Goal: Information Seeking & Learning: Learn about a topic

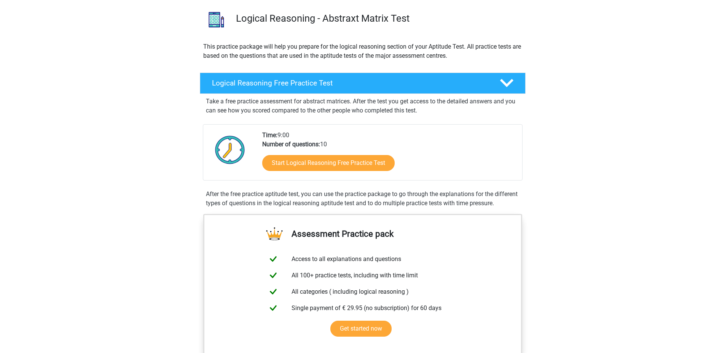
scroll to position [76, 0]
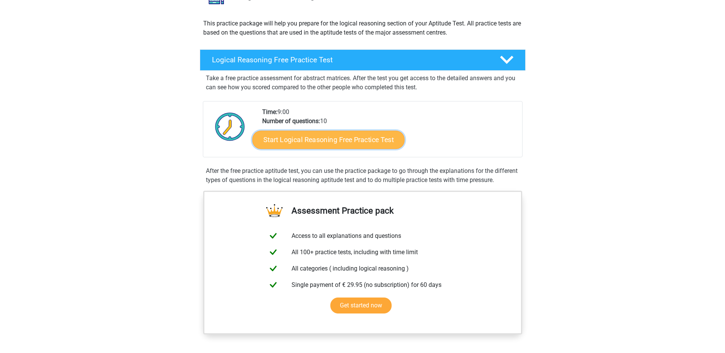
click at [346, 142] on link "Start Logical Reasoning Free Practice Test" at bounding box center [328, 139] width 152 height 18
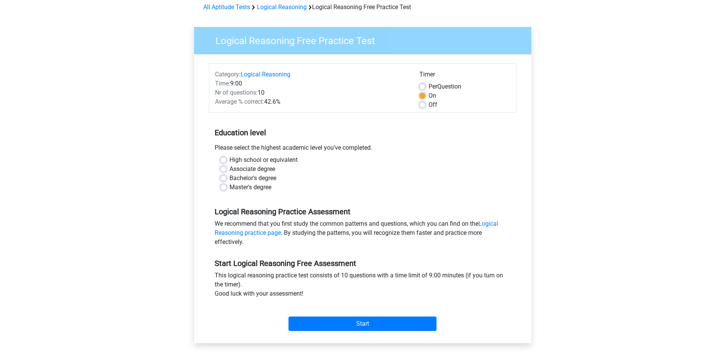
scroll to position [38, 0]
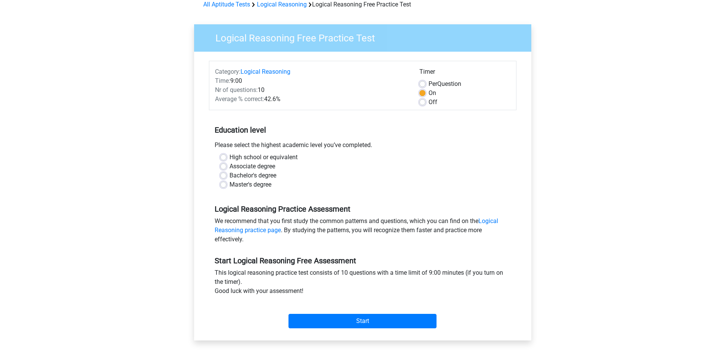
click at [229, 157] on label "High school or equivalent" at bounding box center [263, 157] width 68 height 9
click at [221, 157] on input "High school or equivalent" at bounding box center [223, 157] width 6 height 8
radio input "true"
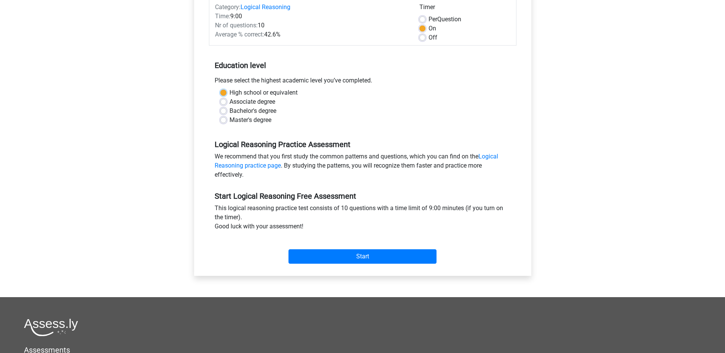
scroll to position [114, 0]
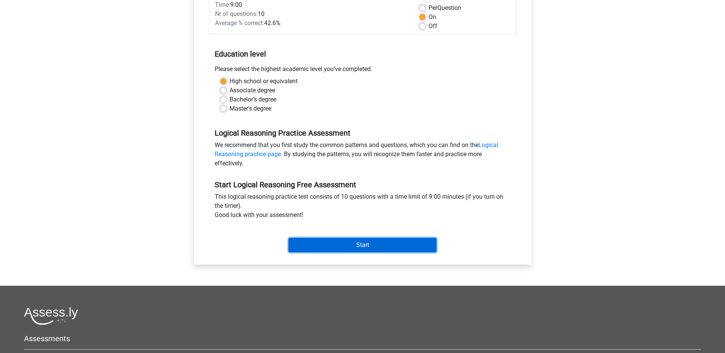
click at [409, 245] on input "Start" at bounding box center [362, 245] width 148 height 14
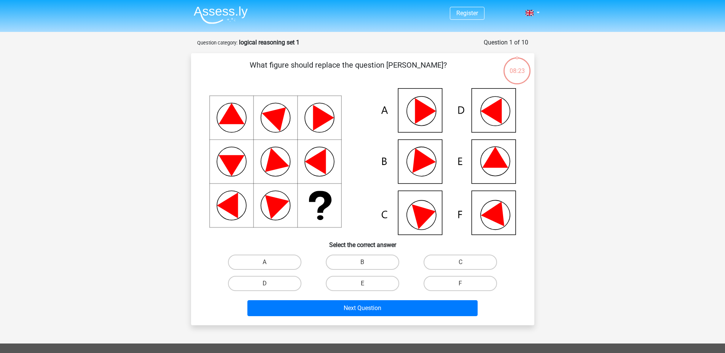
click at [493, 199] on icon at bounding box center [362, 161] width 307 height 147
click at [450, 285] on label "F" at bounding box center [459, 283] width 73 height 15
click at [460, 285] on input "F" at bounding box center [462, 286] width 5 height 5
radio input "true"
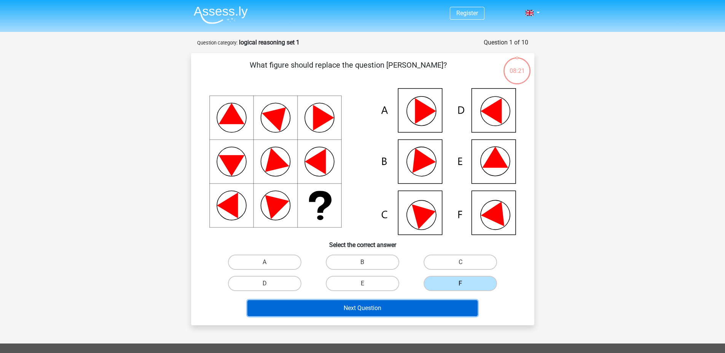
drag, startPoint x: 450, startPoint y: 311, endPoint x: 466, endPoint y: 313, distance: 16.2
click at [449, 311] on button "Next Question" at bounding box center [362, 309] width 230 height 16
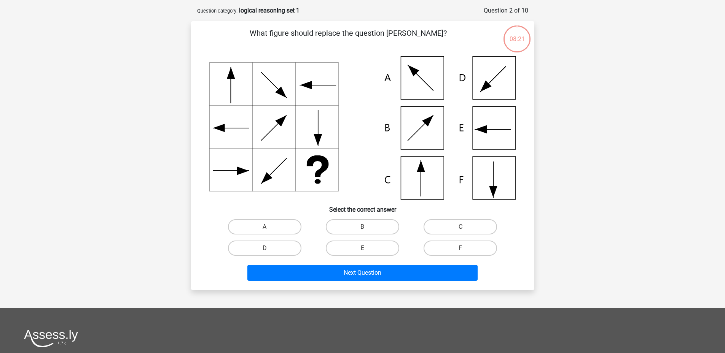
scroll to position [38, 0]
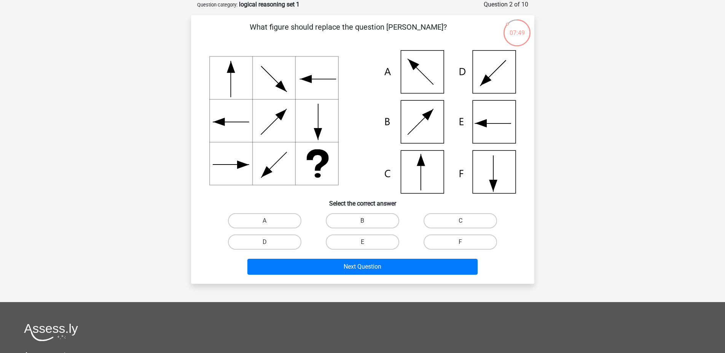
click at [436, 72] on icon at bounding box center [362, 121] width 307 height 143
drag, startPoint x: 263, startPoint y: 223, endPoint x: 271, endPoint y: 224, distance: 7.8
click at [264, 223] on label "A" at bounding box center [264, 220] width 73 height 15
click at [264, 223] on input "A" at bounding box center [266, 223] width 5 height 5
radio input "true"
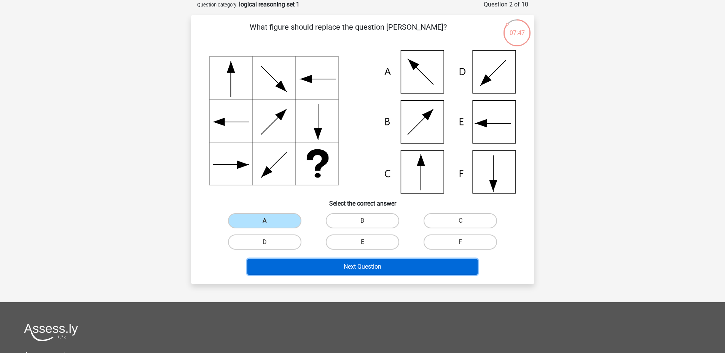
click at [408, 270] on button "Next Question" at bounding box center [362, 267] width 230 height 16
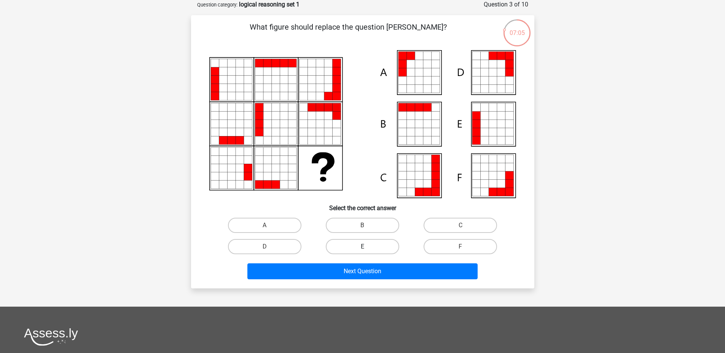
click at [378, 248] on label "E" at bounding box center [362, 246] width 73 height 15
click at [367, 248] on input "E" at bounding box center [364, 249] width 5 height 5
radio input "true"
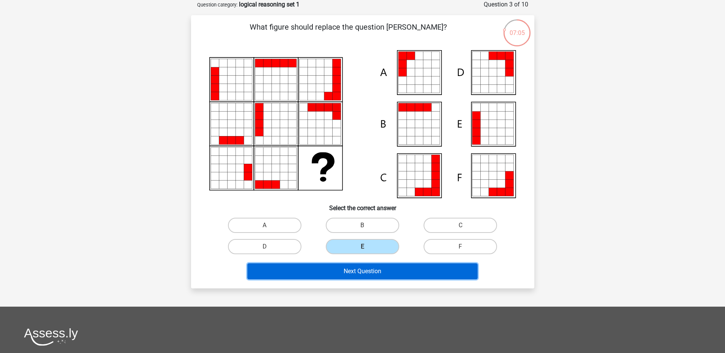
drag, startPoint x: 397, startPoint y: 269, endPoint x: 402, endPoint y: 270, distance: 5.4
click at [398, 269] on button "Next Question" at bounding box center [362, 272] width 230 height 16
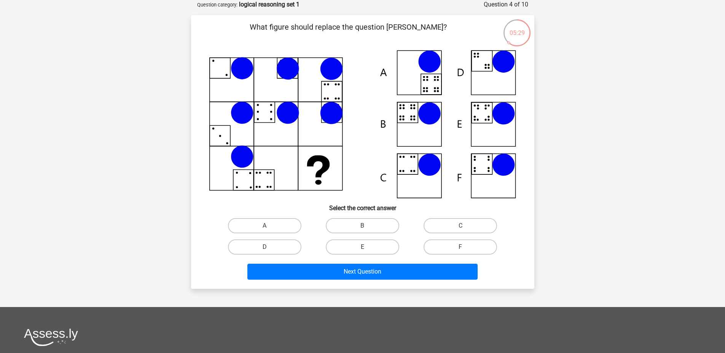
drag, startPoint x: 276, startPoint y: 227, endPoint x: 314, endPoint y: 246, distance: 42.2
click at [276, 227] on label "A" at bounding box center [264, 225] width 73 height 15
click at [269, 227] on input "A" at bounding box center [266, 228] width 5 height 5
radio input "true"
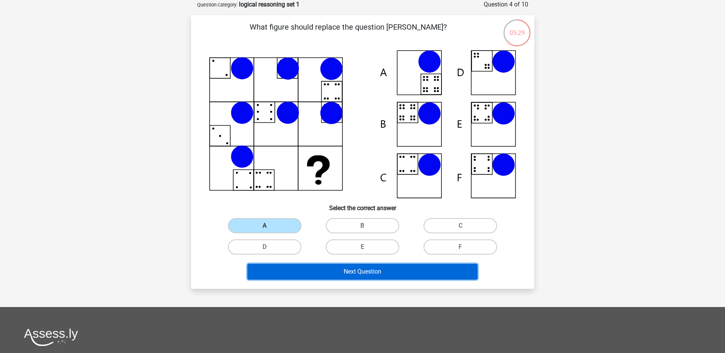
click at [385, 273] on button "Next Question" at bounding box center [362, 272] width 230 height 16
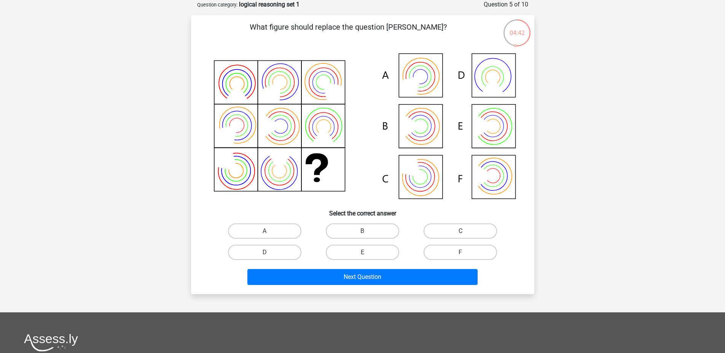
click at [473, 237] on label "C" at bounding box center [459, 231] width 73 height 15
click at [465, 236] on input "C" at bounding box center [462, 233] width 5 height 5
radio input "true"
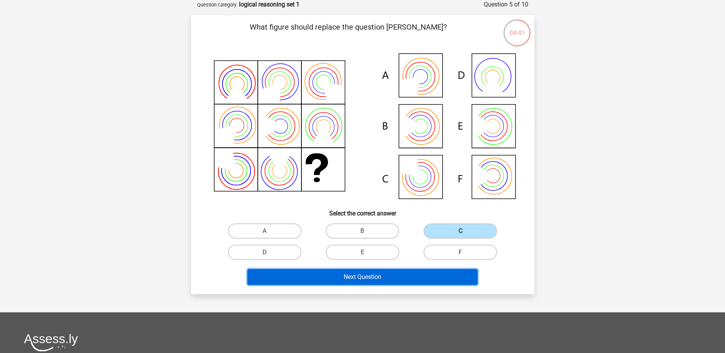
click at [426, 270] on button "Next Question" at bounding box center [362, 277] width 230 height 16
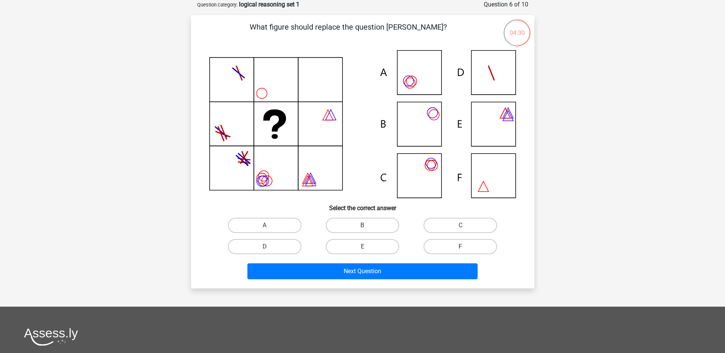
click at [458, 252] on label "F" at bounding box center [459, 246] width 73 height 15
click at [460, 252] on input "F" at bounding box center [462, 249] width 5 height 5
radio input "true"
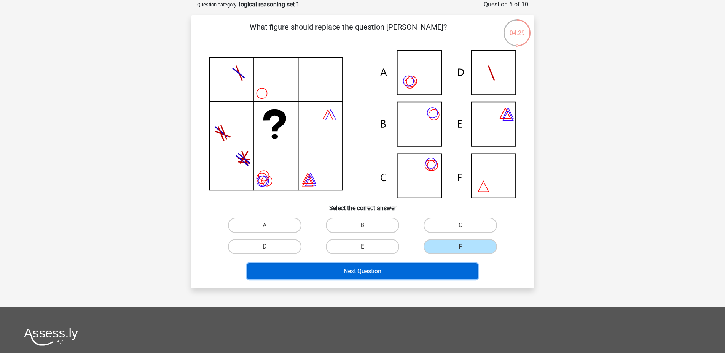
click at [447, 267] on button "Next Question" at bounding box center [362, 272] width 230 height 16
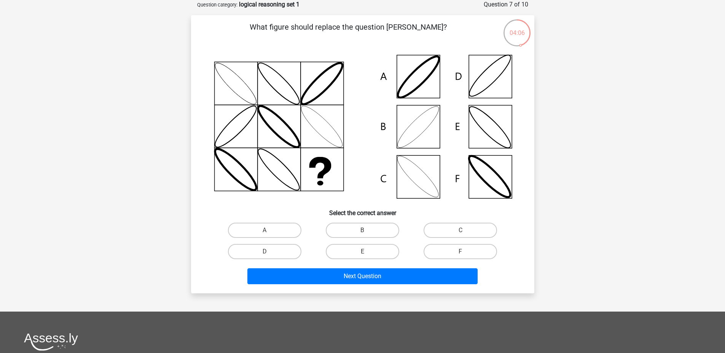
click at [363, 231] on input "B" at bounding box center [364, 233] width 5 height 5
radio input "true"
click at [279, 252] on label "D" at bounding box center [264, 251] width 73 height 15
click at [269, 252] on input "D" at bounding box center [266, 254] width 5 height 5
radio input "true"
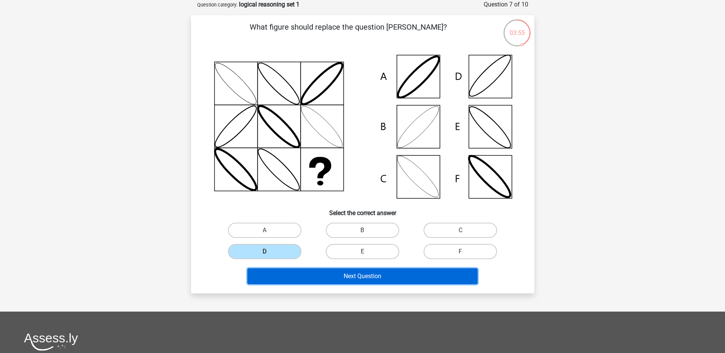
click at [377, 278] on button "Next Question" at bounding box center [362, 277] width 230 height 16
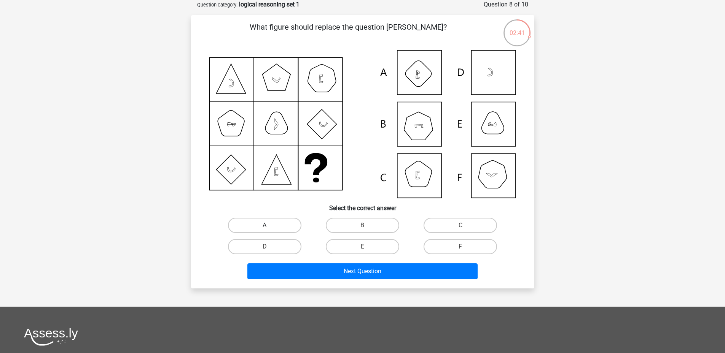
click at [274, 226] on label "A" at bounding box center [264, 225] width 73 height 15
click at [269, 226] on input "A" at bounding box center [266, 228] width 5 height 5
radio input "true"
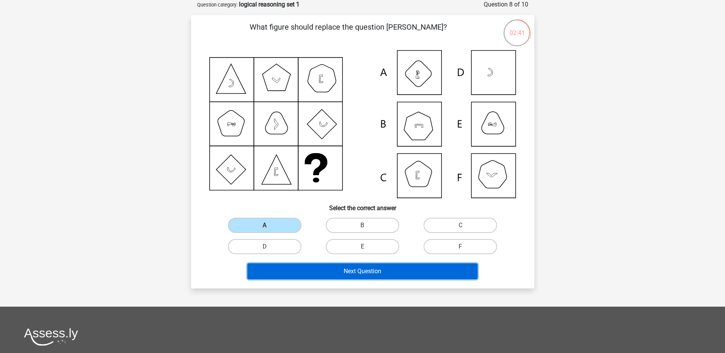
click at [350, 267] on button "Next Question" at bounding box center [362, 272] width 230 height 16
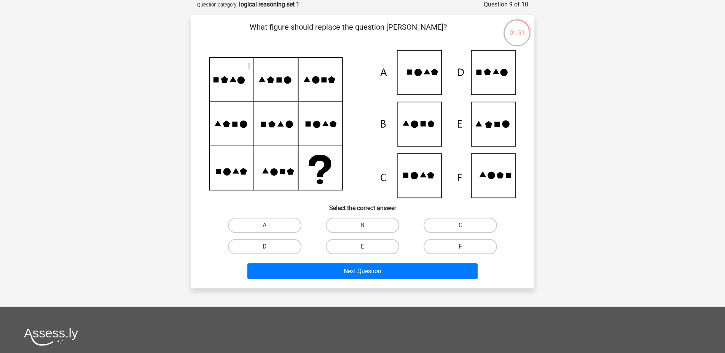
click at [250, 248] on label "D" at bounding box center [264, 246] width 73 height 15
click at [264, 248] on input "D" at bounding box center [266, 249] width 5 height 5
radio input "true"
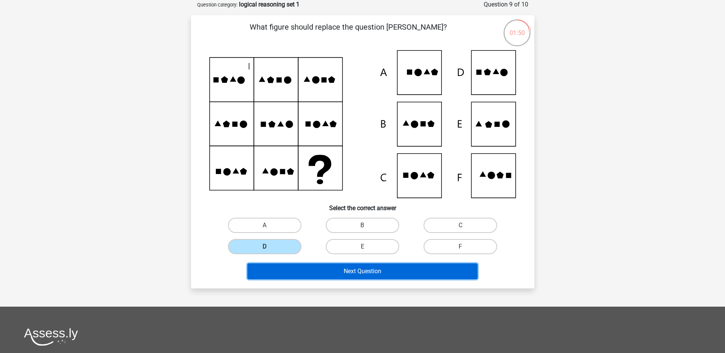
click at [414, 277] on button "Next Question" at bounding box center [362, 272] width 230 height 16
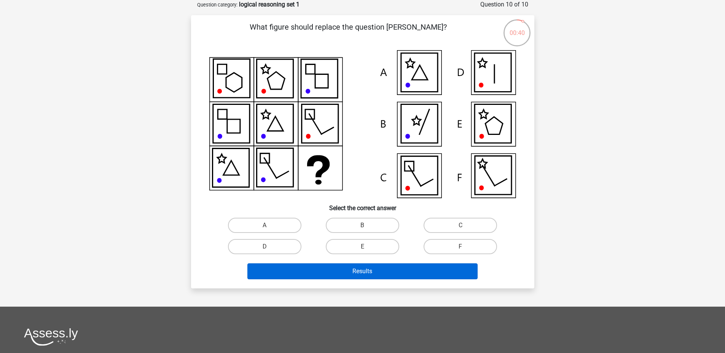
drag, startPoint x: 353, startPoint y: 247, endPoint x: 362, endPoint y: 267, distance: 22.3
click at [354, 248] on label "E" at bounding box center [362, 246] width 73 height 15
click at [362, 248] on input "E" at bounding box center [364, 249] width 5 height 5
radio input "true"
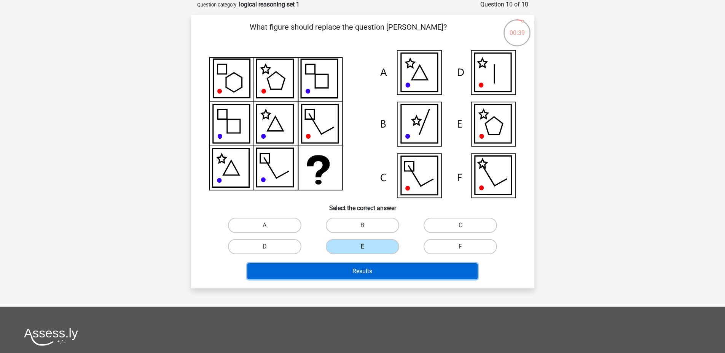
drag, startPoint x: 361, startPoint y: 274, endPoint x: 402, endPoint y: 277, distance: 40.8
click at [361, 274] on button "Results" at bounding box center [362, 272] width 230 height 16
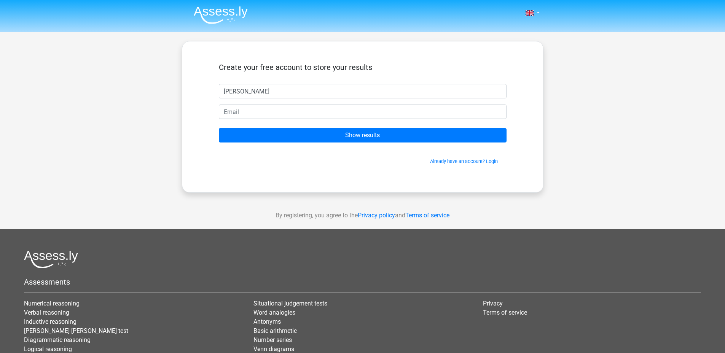
type input "huy"
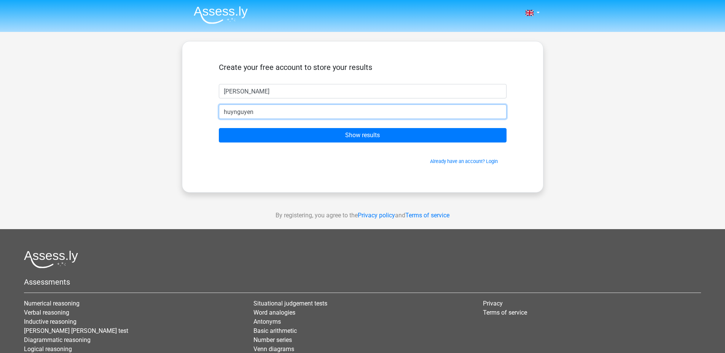
click at [361, 113] on input "huynguyen" at bounding box center [363, 112] width 288 height 14
type input "huynguyen.devu@gmail.com"
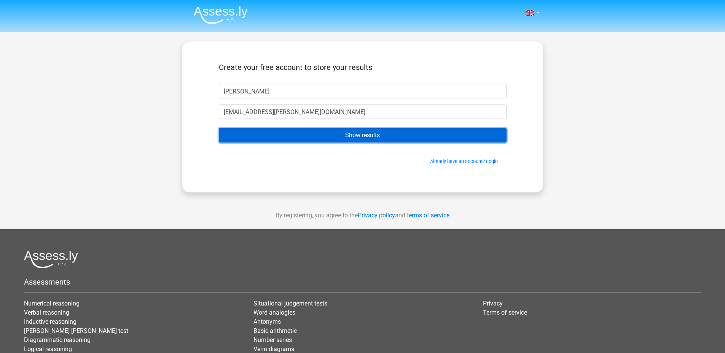
click at [410, 130] on input "Show results" at bounding box center [363, 135] width 288 height 14
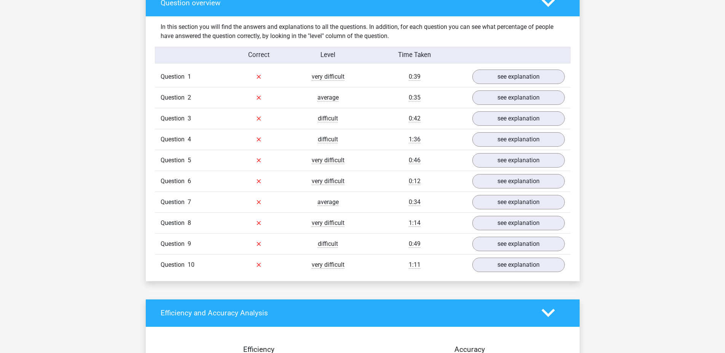
scroll to position [571, 0]
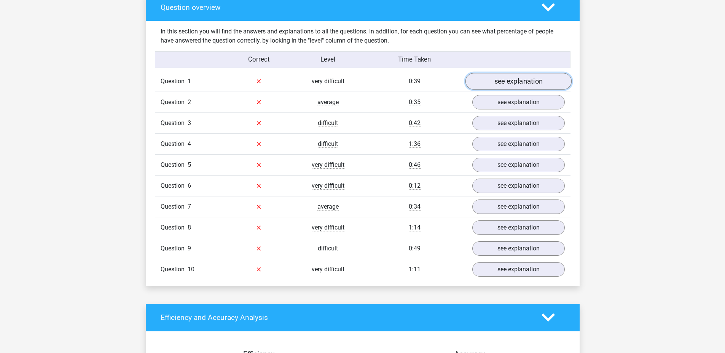
click at [523, 81] on link "see explanation" at bounding box center [518, 81] width 106 height 17
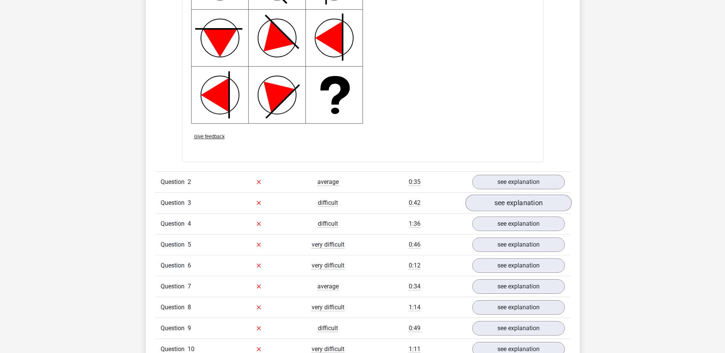
scroll to position [1027, 0]
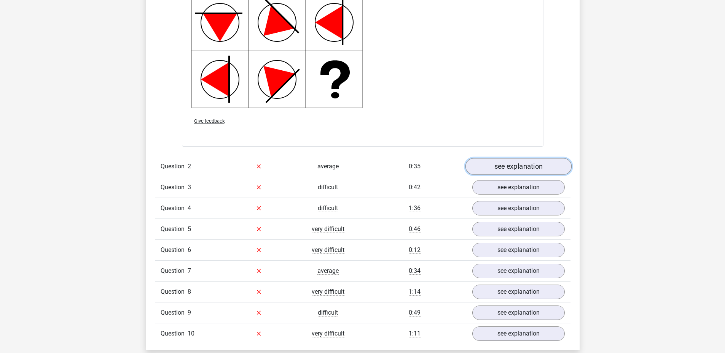
click at [542, 167] on link "see explanation" at bounding box center [518, 166] width 106 height 17
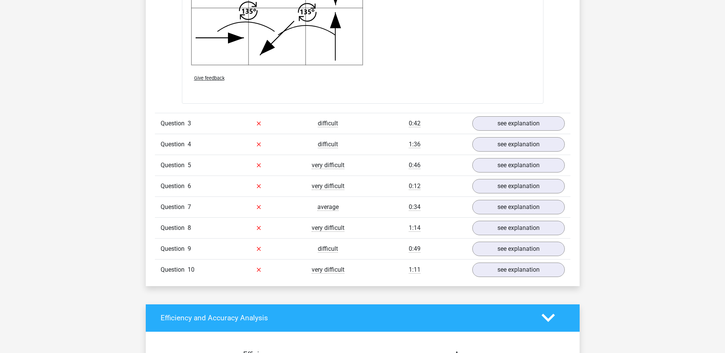
scroll to position [1598, 0]
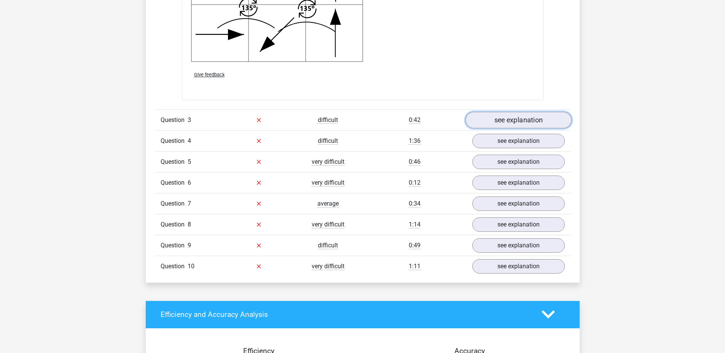
click at [536, 118] on link "see explanation" at bounding box center [518, 120] width 106 height 17
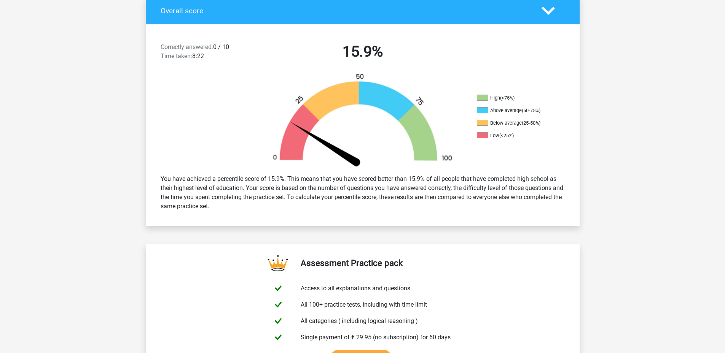
scroll to position [0, 0]
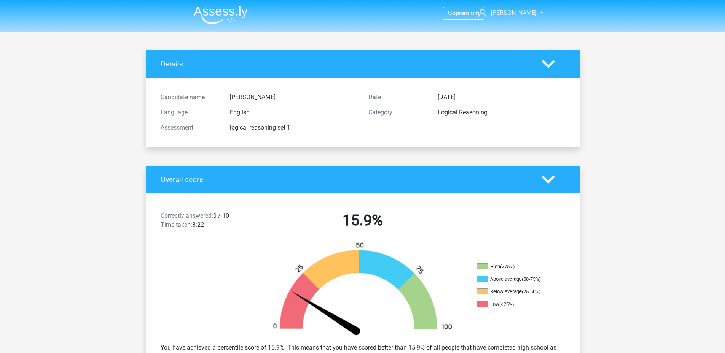
click at [224, 17] on img at bounding box center [221, 15] width 54 height 18
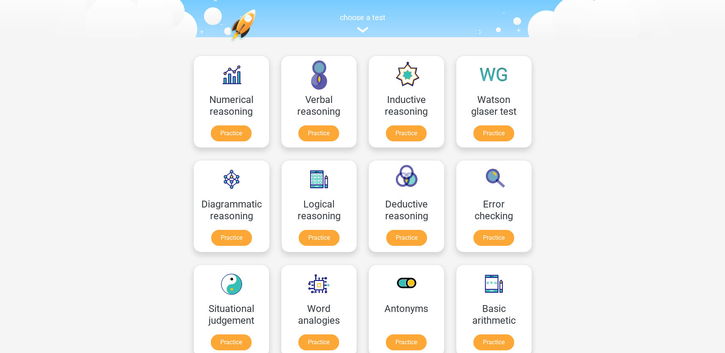
scroll to position [114, 0]
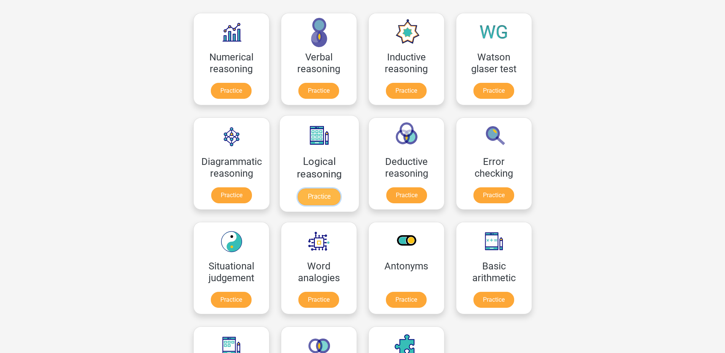
click at [316, 200] on link "Practice" at bounding box center [318, 197] width 43 height 17
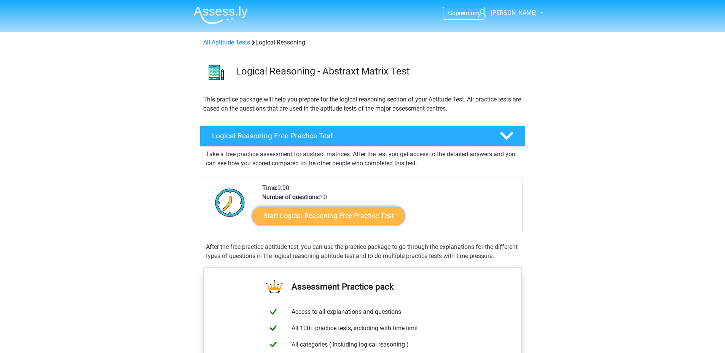
click at [367, 218] on link "Start Logical Reasoning Free Practice Test" at bounding box center [328, 216] width 152 height 18
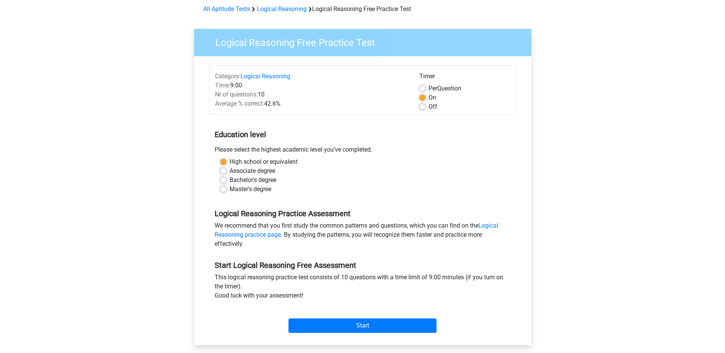
scroll to position [190, 0]
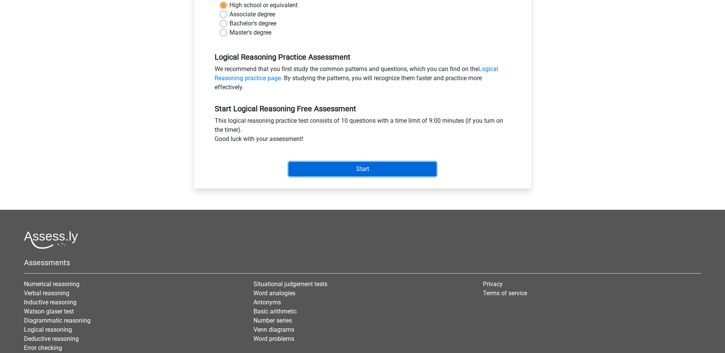
click at [384, 173] on input "Start" at bounding box center [362, 169] width 148 height 14
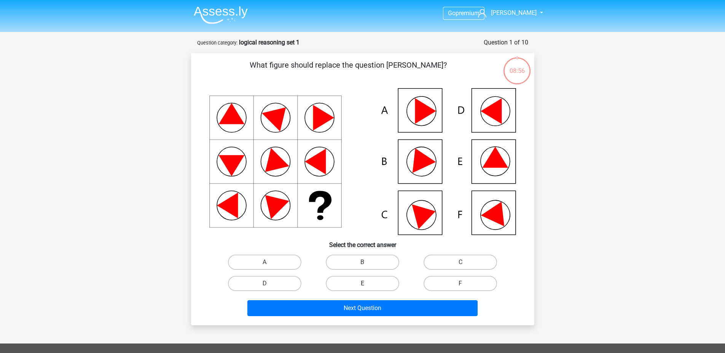
click at [342, 285] on label "E" at bounding box center [362, 283] width 73 height 15
click at [362, 285] on input "E" at bounding box center [364, 286] width 5 height 5
radio input "true"
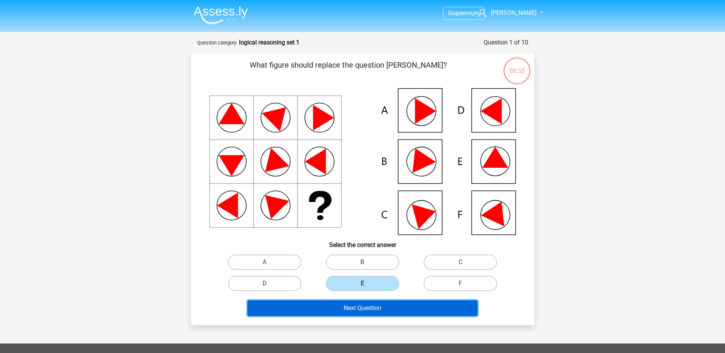
click at [411, 311] on button "Next Question" at bounding box center [362, 309] width 230 height 16
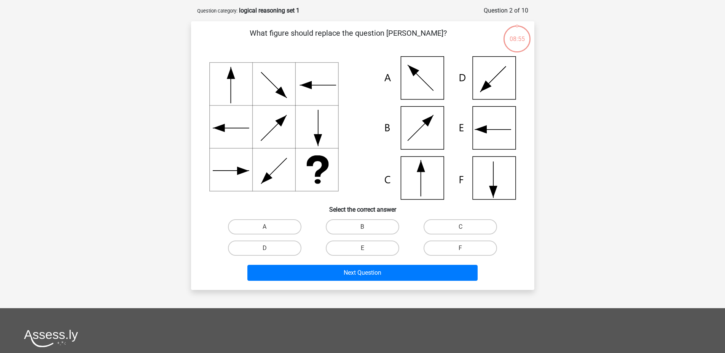
scroll to position [38, 0]
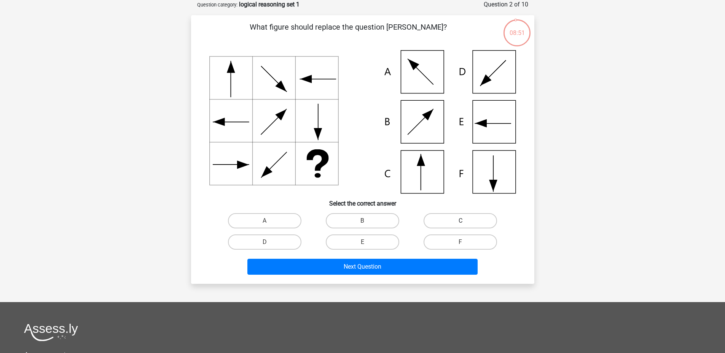
click at [449, 221] on label "C" at bounding box center [459, 220] width 73 height 15
click at [460, 221] on input "C" at bounding box center [462, 223] width 5 height 5
radio input "true"
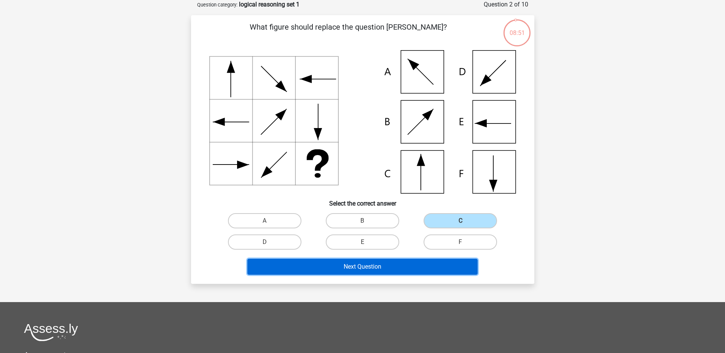
click at [432, 274] on button "Next Question" at bounding box center [362, 267] width 230 height 16
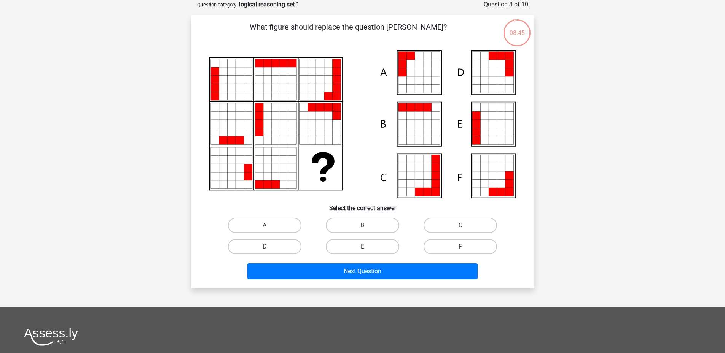
click at [272, 231] on label "A" at bounding box center [264, 225] width 73 height 15
click at [269, 231] on input "A" at bounding box center [266, 228] width 5 height 5
radio input "true"
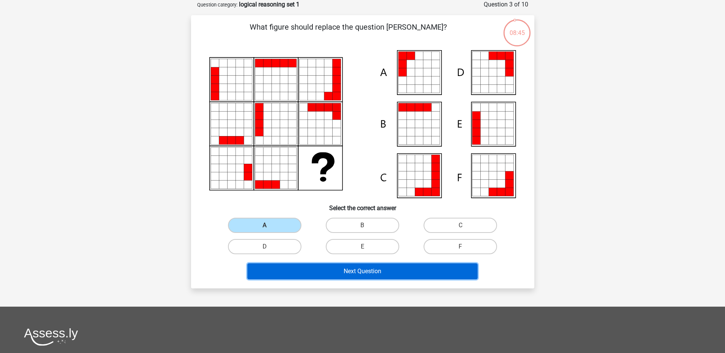
click at [377, 275] on button "Next Question" at bounding box center [362, 272] width 230 height 16
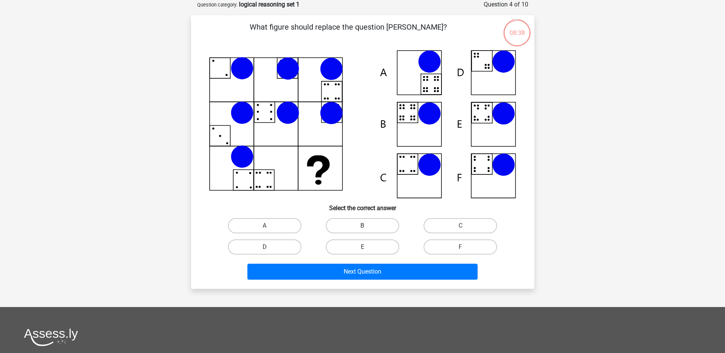
click at [377, 227] on label "B" at bounding box center [362, 225] width 73 height 15
click at [367, 227] on input "B" at bounding box center [364, 228] width 5 height 5
radio input "true"
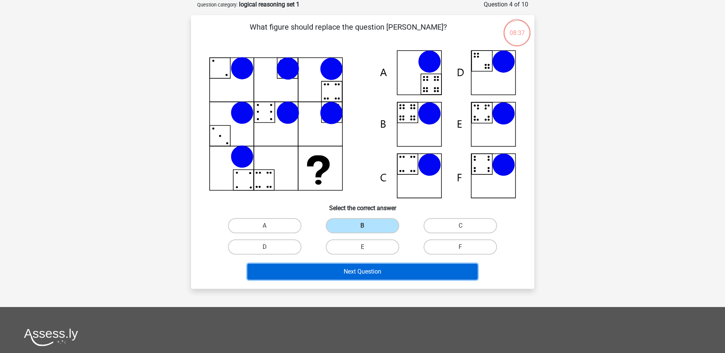
click at [411, 274] on button "Next Question" at bounding box center [362, 272] width 230 height 16
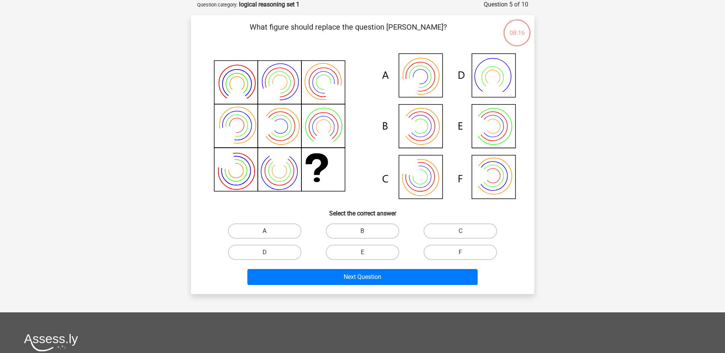
click at [256, 232] on label "A" at bounding box center [264, 231] width 73 height 15
click at [264, 232] on input "A" at bounding box center [266, 233] width 5 height 5
radio input "true"
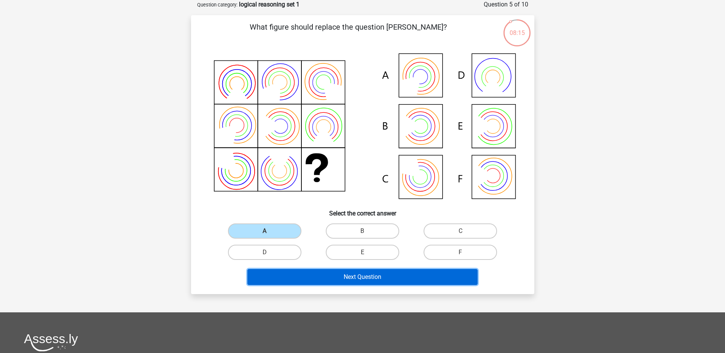
click at [397, 279] on button "Next Question" at bounding box center [362, 277] width 230 height 16
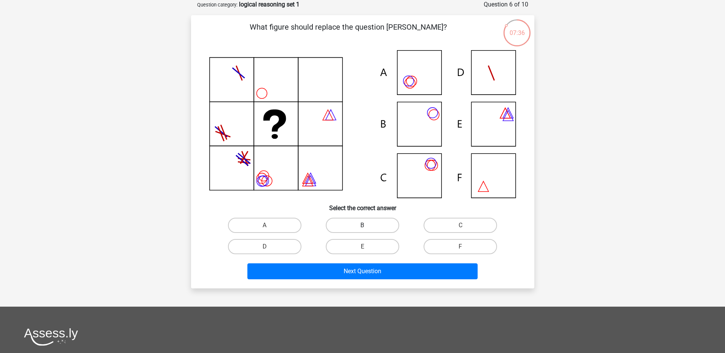
drag, startPoint x: 380, startPoint y: 224, endPoint x: 384, endPoint y: 224, distance: 4.2
click at [383, 224] on label "B" at bounding box center [362, 225] width 73 height 15
click at [367, 226] on input "B" at bounding box center [364, 228] width 5 height 5
radio input "true"
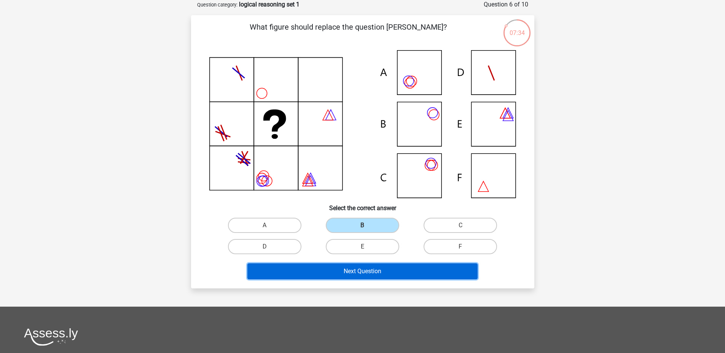
click at [431, 271] on button "Next Question" at bounding box center [362, 272] width 230 height 16
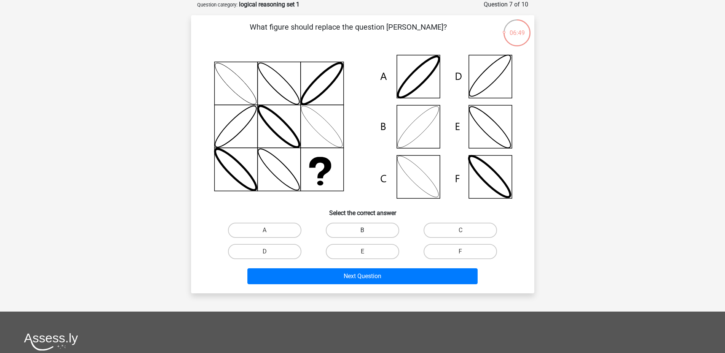
drag, startPoint x: 358, startPoint y: 230, endPoint x: 378, endPoint y: 261, distance: 36.6
click at [358, 230] on label "B" at bounding box center [362, 230] width 73 height 15
click at [362, 231] on input "B" at bounding box center [364, 233] width 5 height 5
radio input "true"
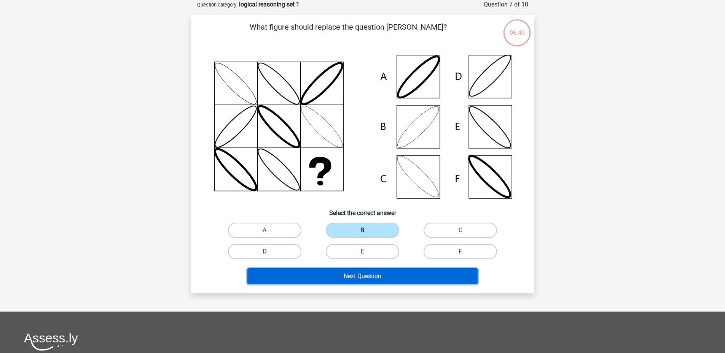
click at [391, 278] on button "Next Question" at bounding box center [362, 277] width 230 height 16
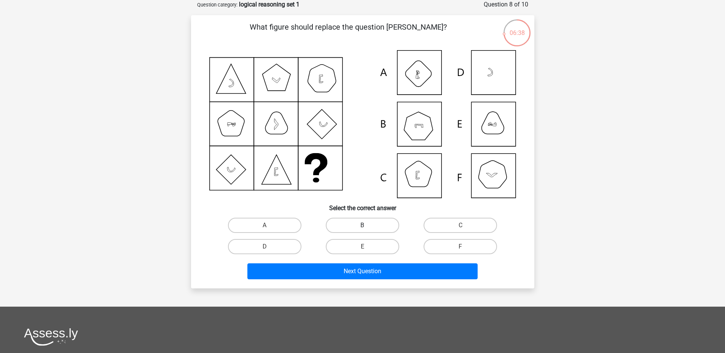
click at [387, 224] on label "B" at bounding box center [362, 225] width 73 height 15
click at [367, 226] on input "B" at bounding box center [364, 228] width 5 height 5
radio input "true"
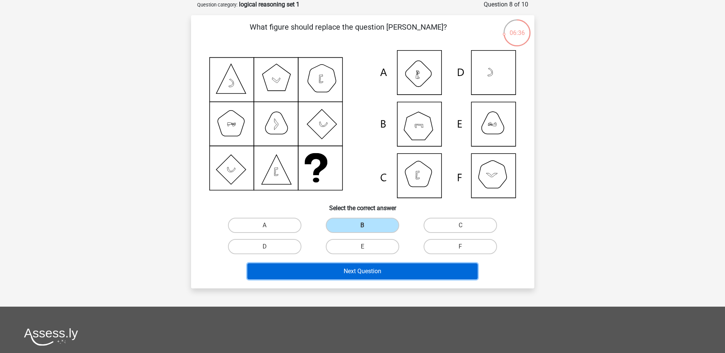
click at [430, 270] on button "Next Question" at bounding box center [362, 272] width 230 height 16
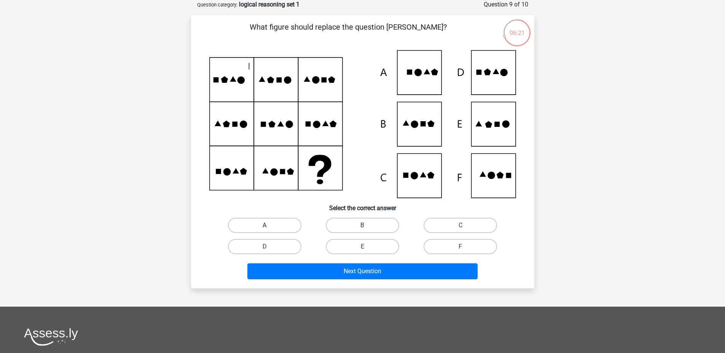
click at [283, 226] on label "A" at bounding box center [264, 225] width 73 height 15
click at [269, 226] on input "A" at bounding box center [266, 228] width 5 height 5
radio input "true"
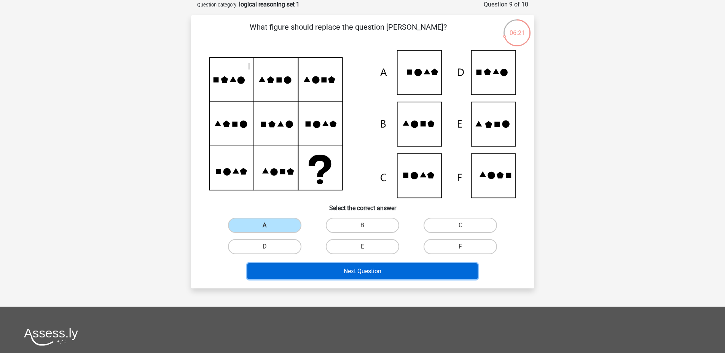
click at [393, 273] on button "Next Question" at bounding box center [362, 272] width 230 height 16
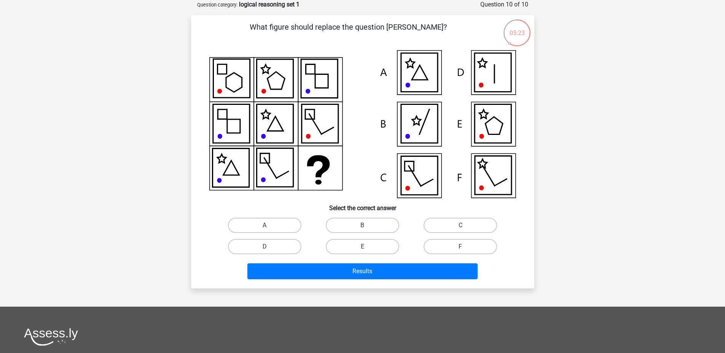
click at [473, 216] on div "C" at bounding box center [460, 225] width 98 height 21
click at [470, 223] on label "C" at bounding box center [459, 225] width 73 height 15
click at [465, 226] on input "C" at bounding box center [462, 228] width 5 height 5
radio input "true"
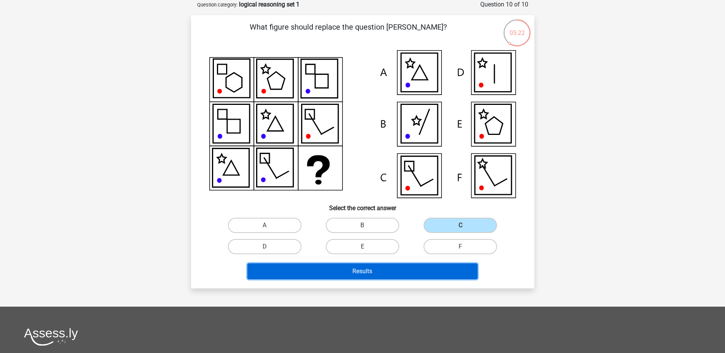
click at [442, 269] on button "Results" at bounding box center [362, 272] width 230 height 16
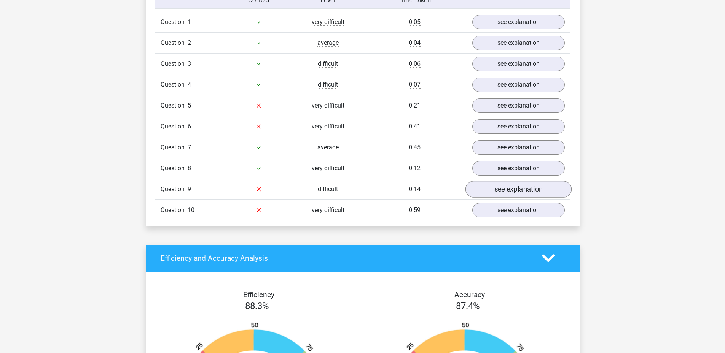
scroll to position [571, 0]
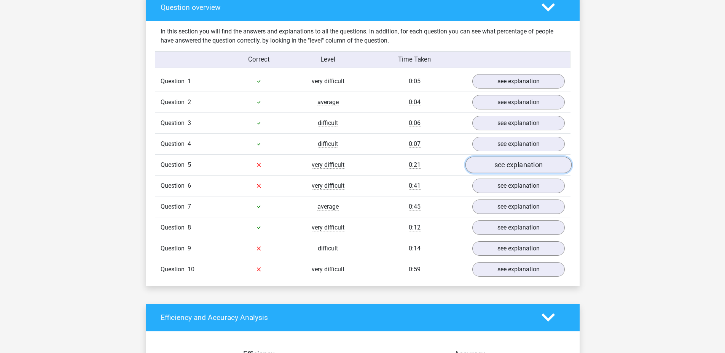
click at [527, 166] on link "see explanation" at bounding box center [518, 165] width 106 height 17
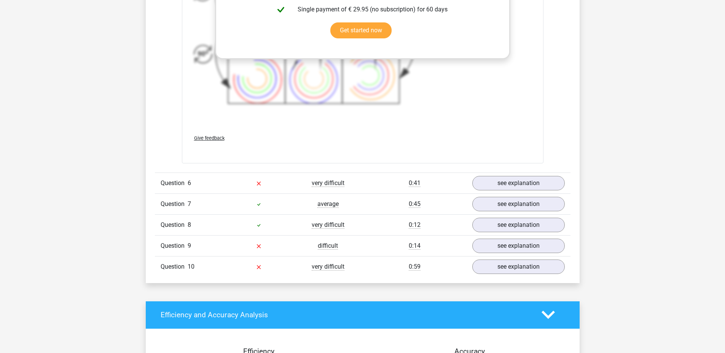
scroll to position [1141, 0]
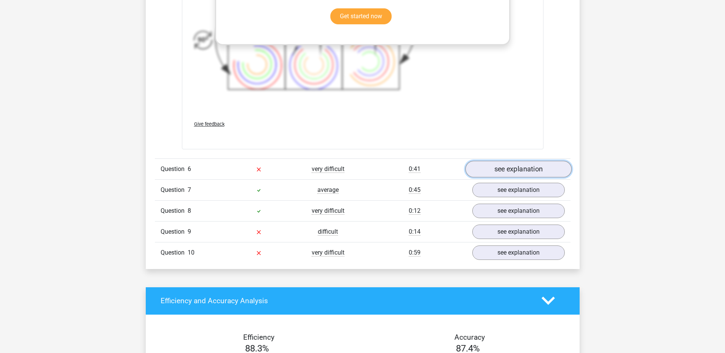
click at [532, 172] on link "see explanation" at bounding box center [518, 169] width 106 height 17
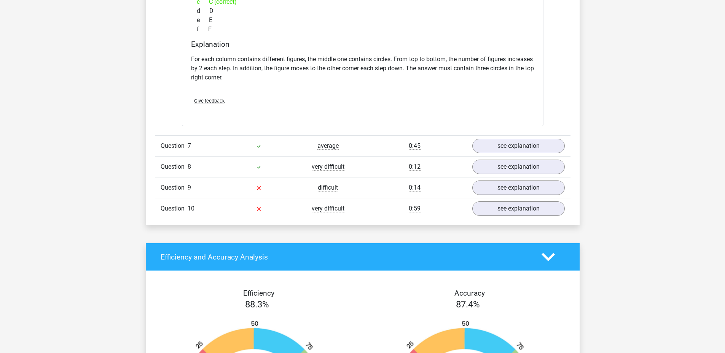
scroll to position [1560, 0]
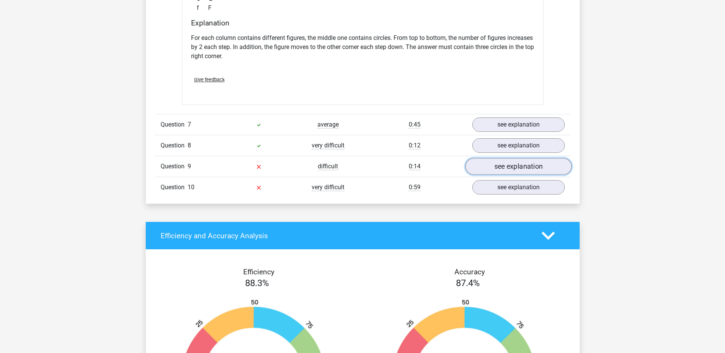
click at [532, 169] on link "see explanation" at bounding box center [518, 166] width 106 height 17
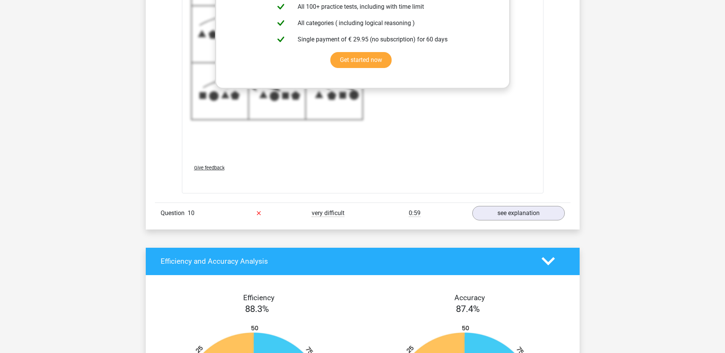
scroll to position [2092, 0]
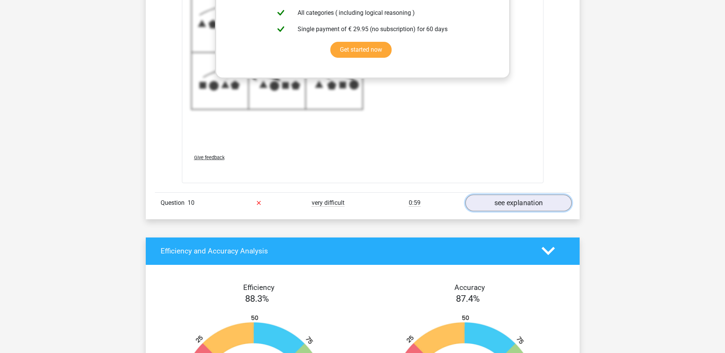
click at [536, 202] on link "see explanation" at bounding box center [518, 203] width 106 height 17
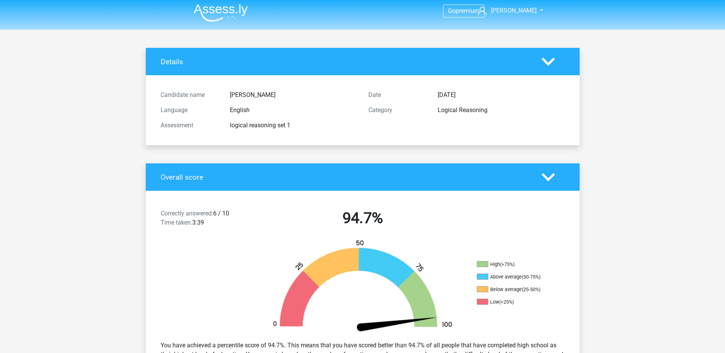
scroll to position [0, 0]
